Goal: Book appointment/travel/reservation

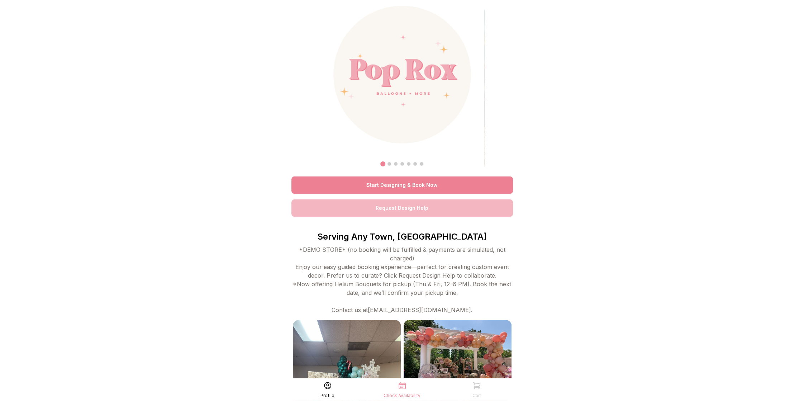
click at [382, 181] on link "Start Designing & Book Now" at bounding box center [402, 184] width 222 height 17
click at [399, 177] on link "Start Designing & Book Now" at bounding box center [402, 184] width 222 height 17
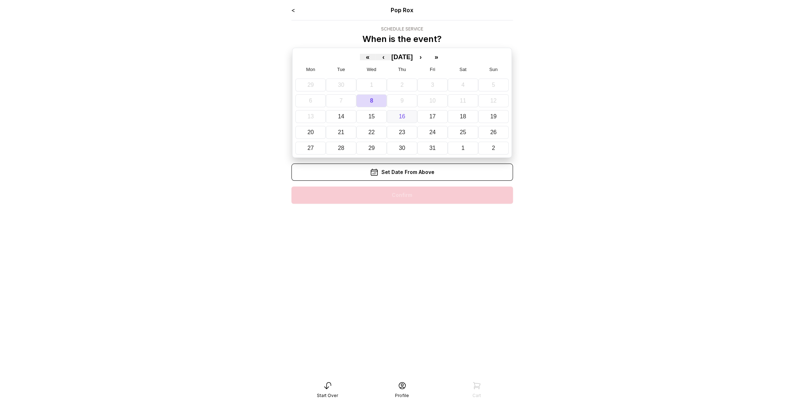
click at [401, 120] on button "16" at bounding box center [402, 116] width 30 height 13
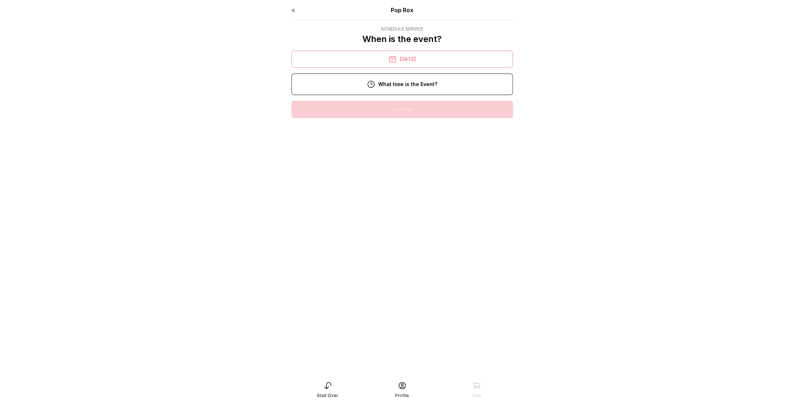
drag, startPoint x: 401, startPoint y: 101, endPoint x: 400, endPoint y: 95, distance: 6.5
click at [401, 101] on div "< Pop Rox Schedule Service When is the event? « ‹ October 2025 › » Mon Tue Wed …" at bounding box center [402, 65] width 222 height 118
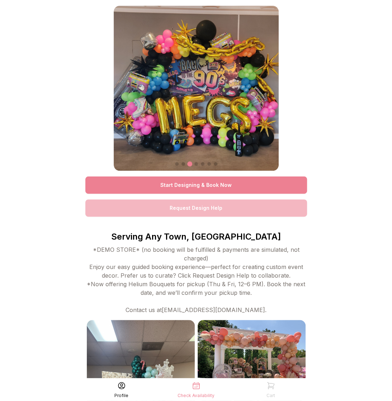
click at [216, 181] on link "Start Designing & Book Now" at bounding box center [196, 184] width 222 height 17
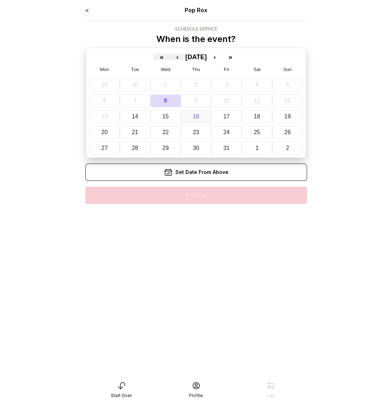
click at [194, 113] on abbr "16" at bounding box center [196, 116] width 6 height 6
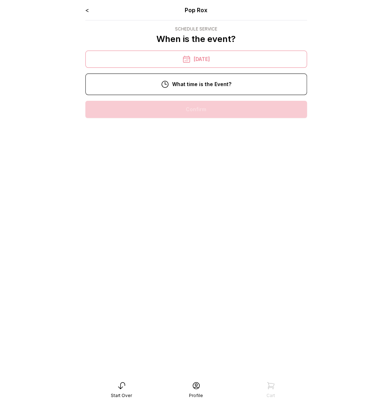
click at [204, 111] on div "10:00 am" at bounding box center [196, 109] width 210 height 17
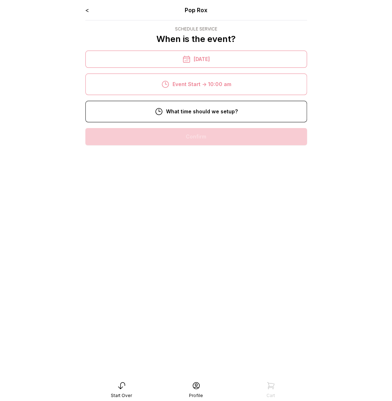
click at [207, 137] on div "8:00 am" at bounding box center [196, 136] width 210 height 17
